Goal: Task Accomplishment & Management: Use online tool/utility

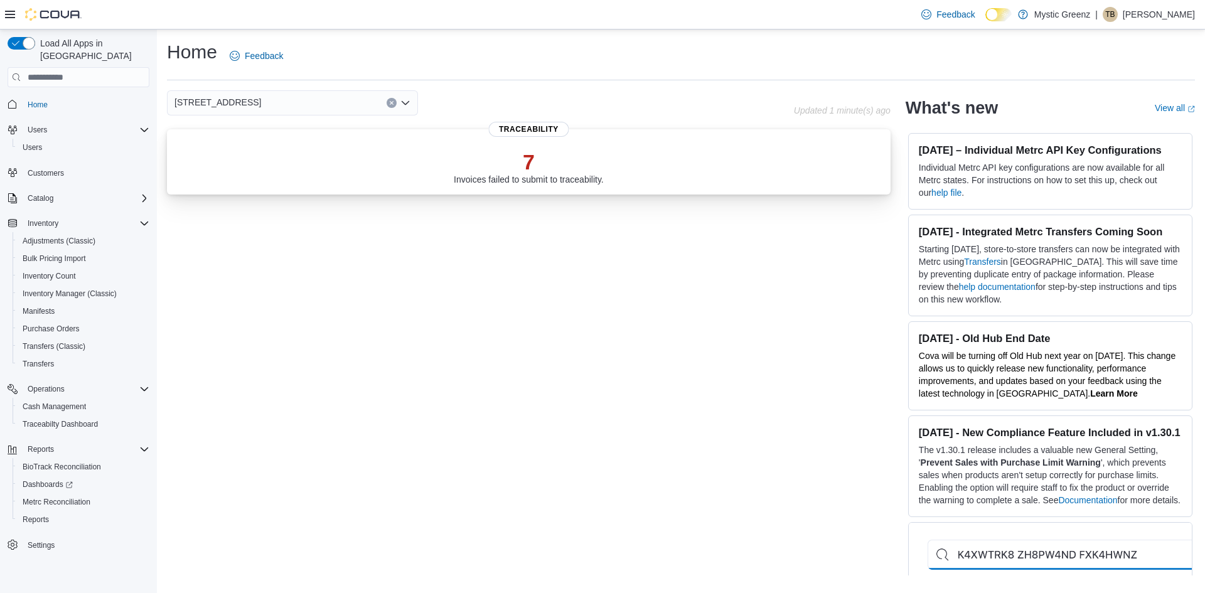
click at [570, 178] on div "7 Invoices failed to submit to traceability." at bounding box center [529, 166] width 150 height 35
click at [41, 444] on span "Reports" at bounding box center [41, 449] width 26 height 10
click at [56, 512] on div "Reports" at bounding box center [84, 519] width 132 height 15
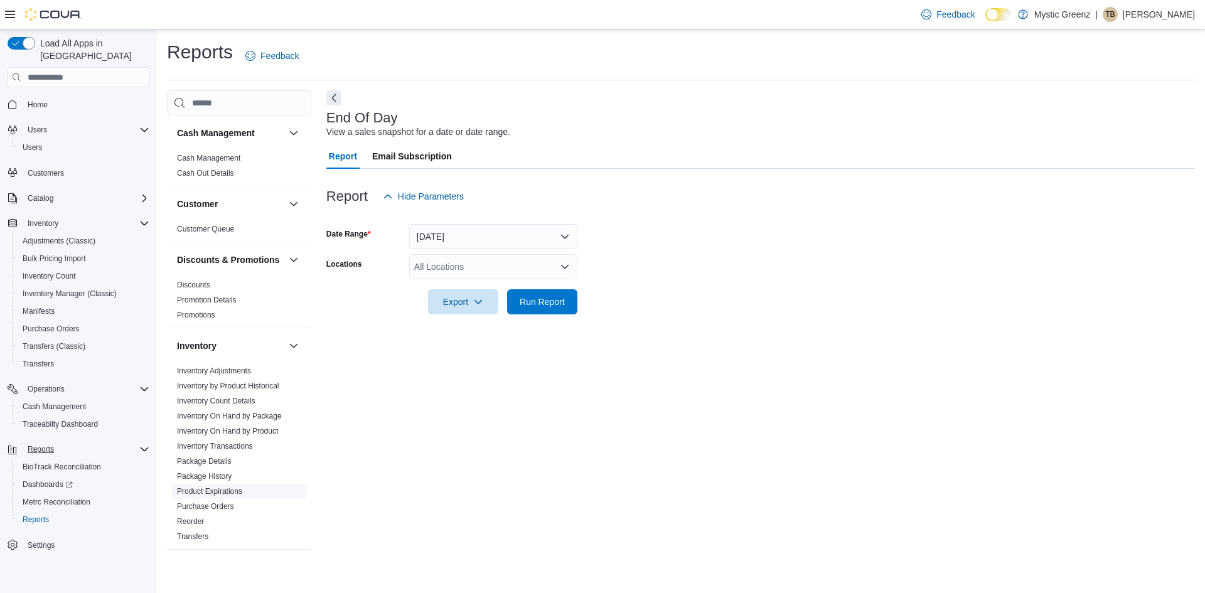
click at [239, 496] on link "Product Expirations" at bounding box center [209, 491] width 65 height 9
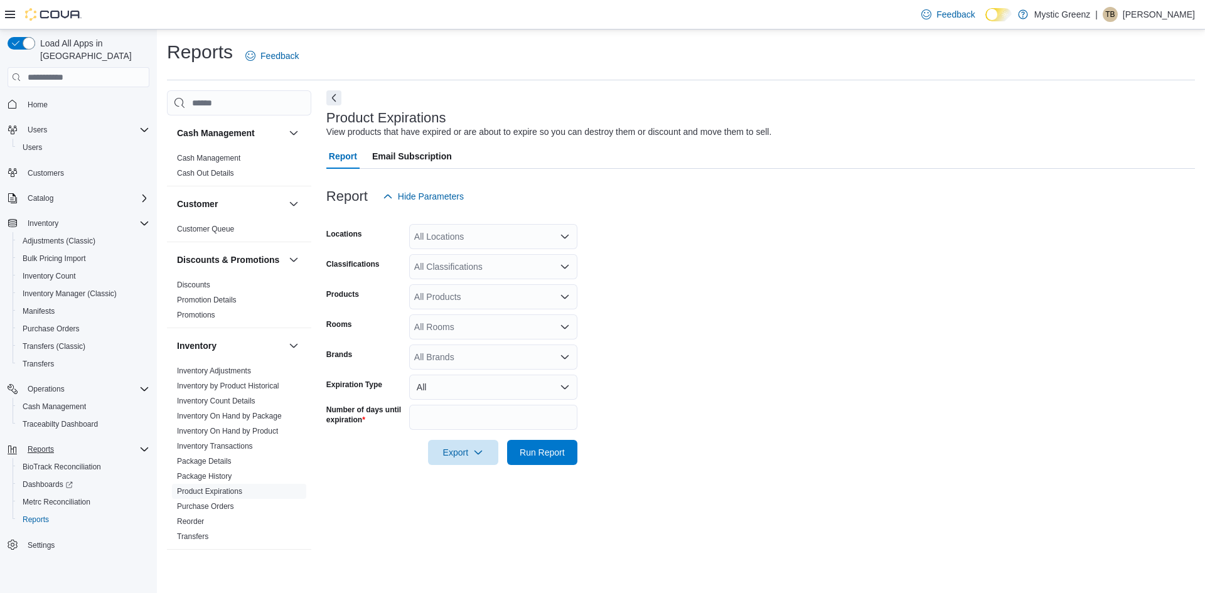
click at [561, 235] on icon "Open list of options" at bounding box center [565, 237] width 8 height 4
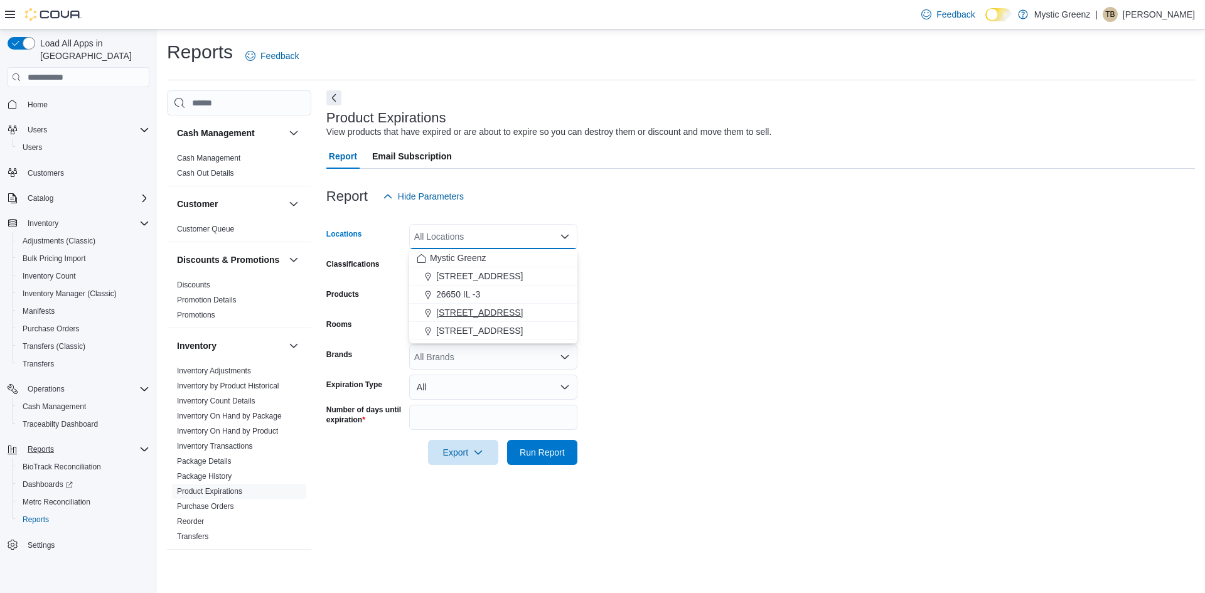
click at [508, 317] on span "[STREET_ADDRESS]" at bounding box center [479, 312] width 87 height 13
click at [825, 242] on form "Locations [STREET_ADDRESS] Combo box. Selected. [STREET_ADDRESS] Press Backspac…" at bounding box center [760, 337] width 868 height 256
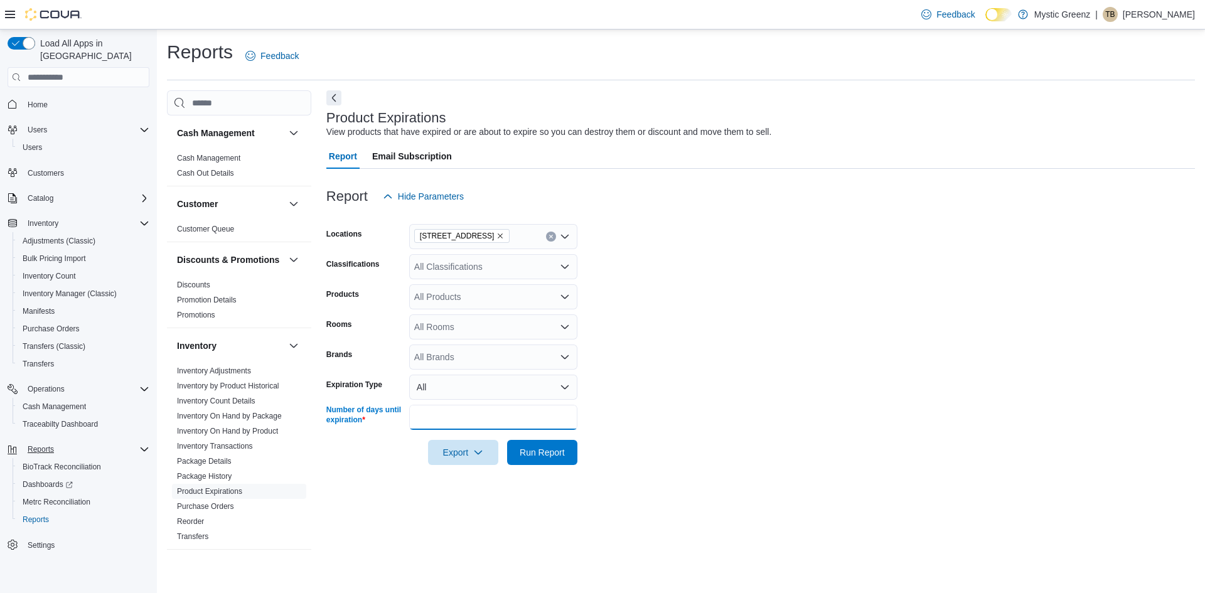
click at [502, 416] on input "**" at bounding box center [493, 417] width 168 height 25
type input "*"
type input "**"
click at [562, 452] on span "Run Report" at bounding box center [541, 451] width 45 height 13
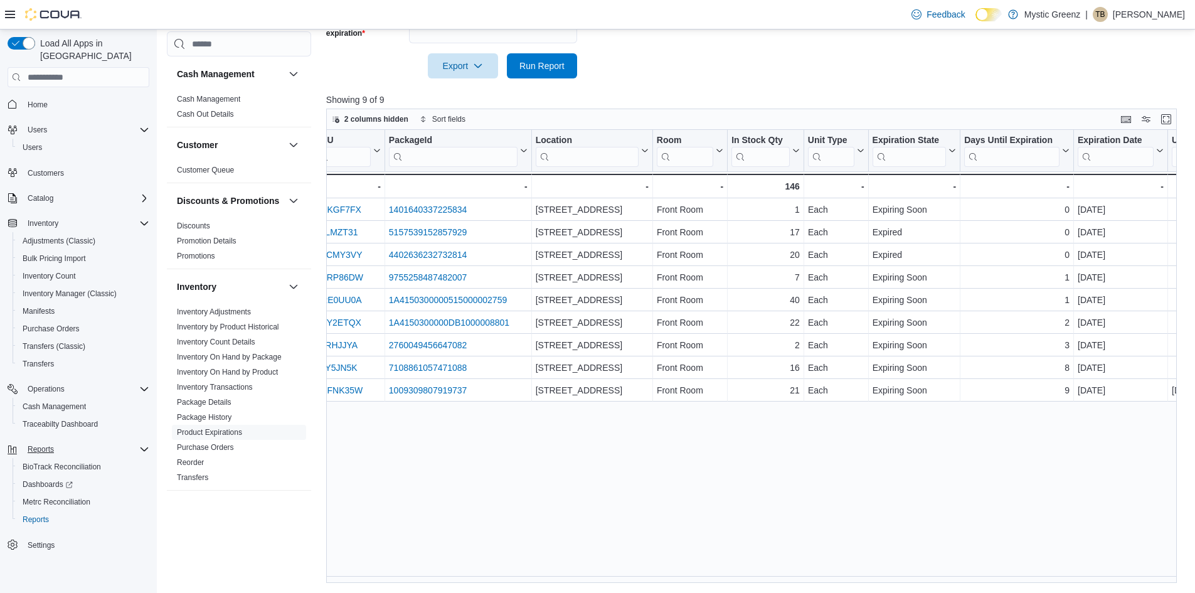
scroll to position [0, 354]
click at [682, 576] on div "Product Click to view column header actions Classification Click to view column…" at bounding box center [756, 356] width 860 height 453
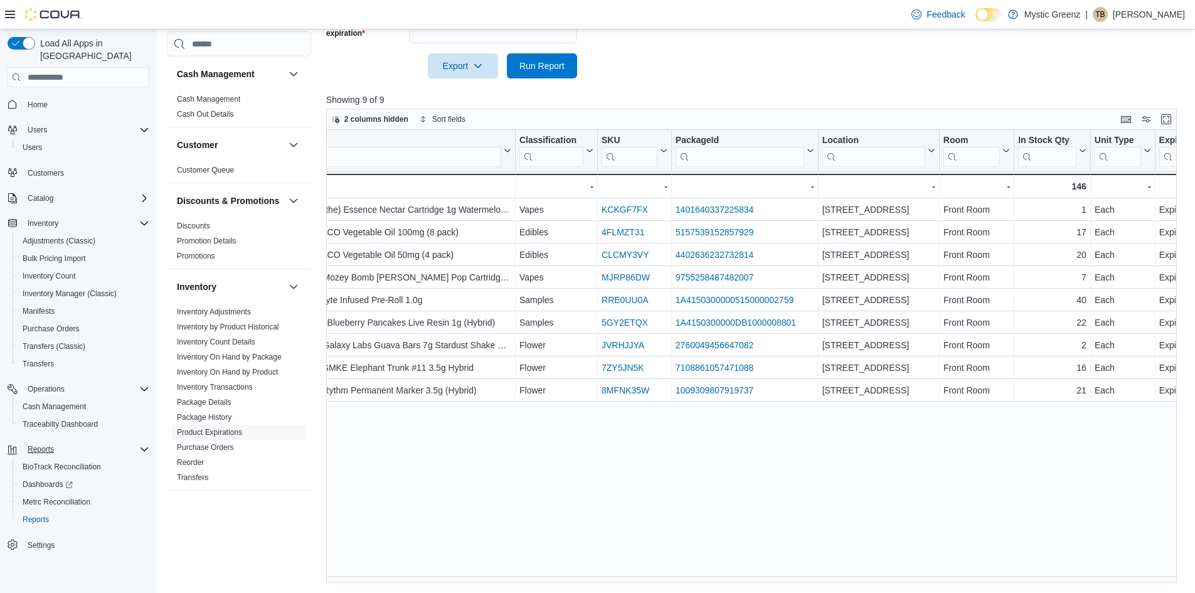
scroll to position [0, 33]
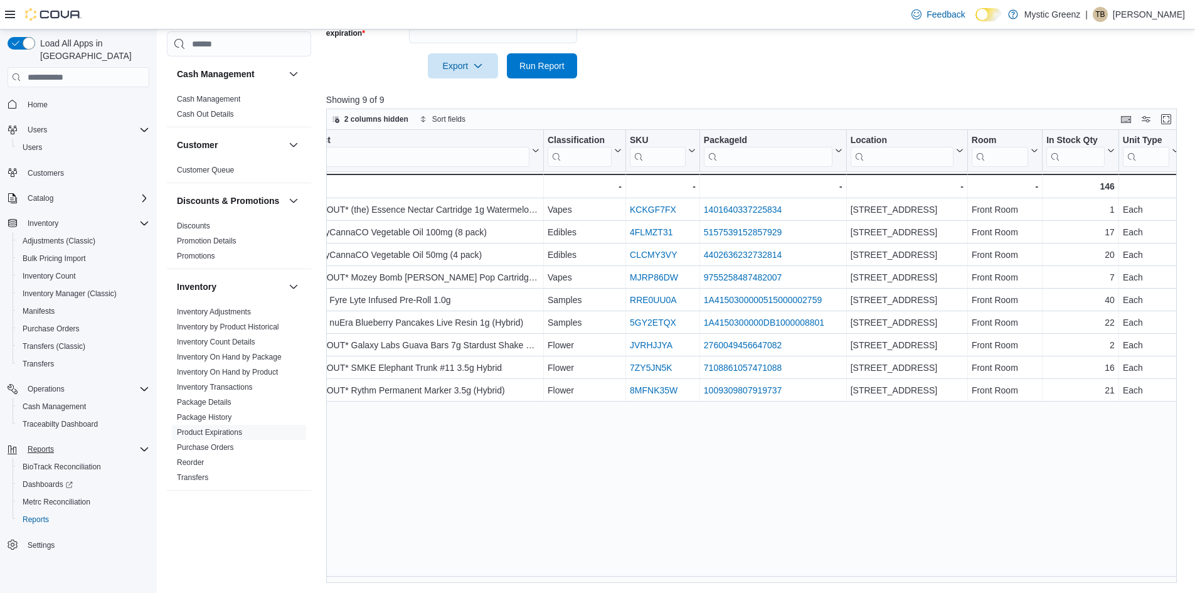
drag, startPoint x: 612, startPoint y: 575, endPoint x: 503, endPoint y: 580, distance: 109.3
click at [503, 580] on div "Product Click to view column header actions Classification Click to view column…" at bounding box center [756, 356] width 860 height 453
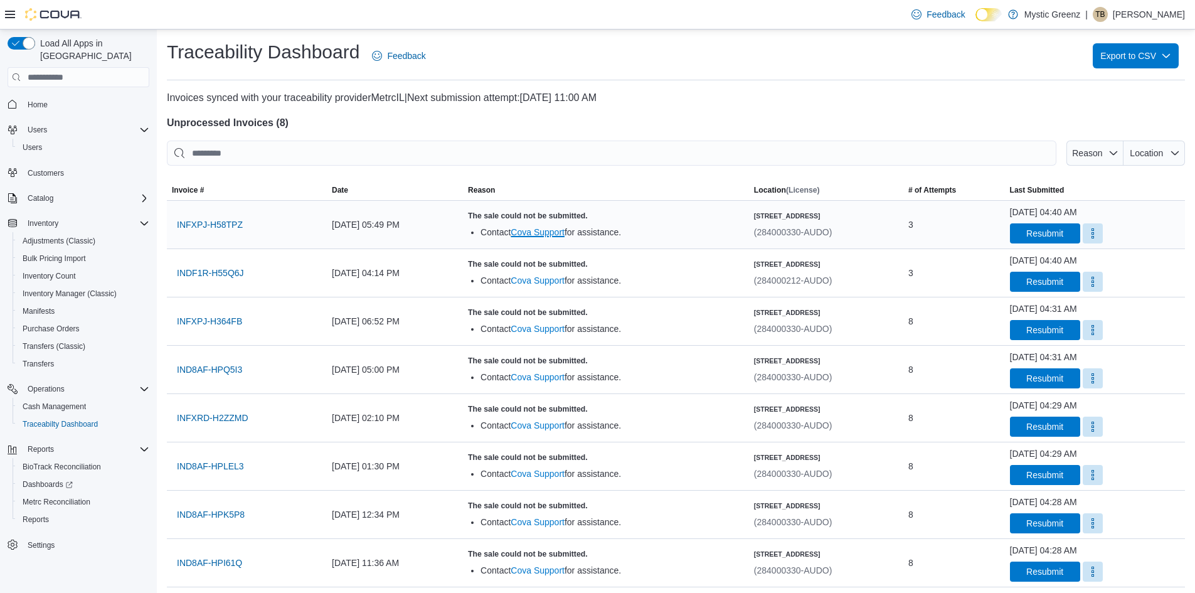
click at [565, 229] on link "Cova Support" at bounding box center [538, 232] width 54 height 10
click at [188, 216] on span "INFXPJ-H58TPZ" at bounding box center [210, 224] width 66 height 25
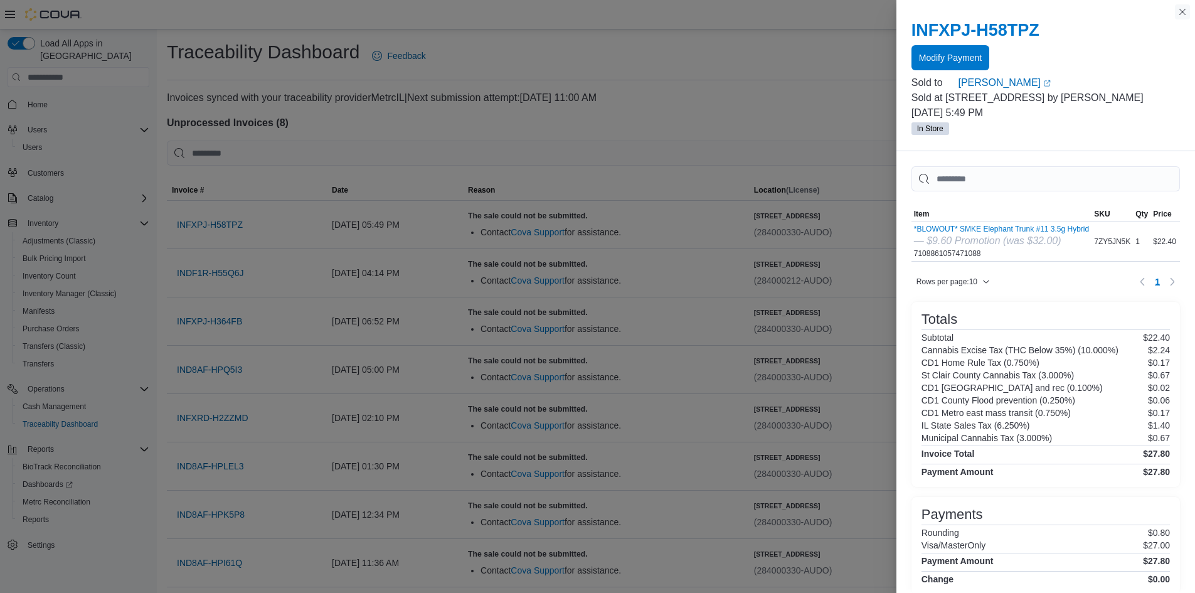
click at [1178, 8] on button "Close this dialog" at bounding box center [1182, 11] width 15 height 15
